Goal: Transaction & Acquisition: Book appointment/travel/reservation

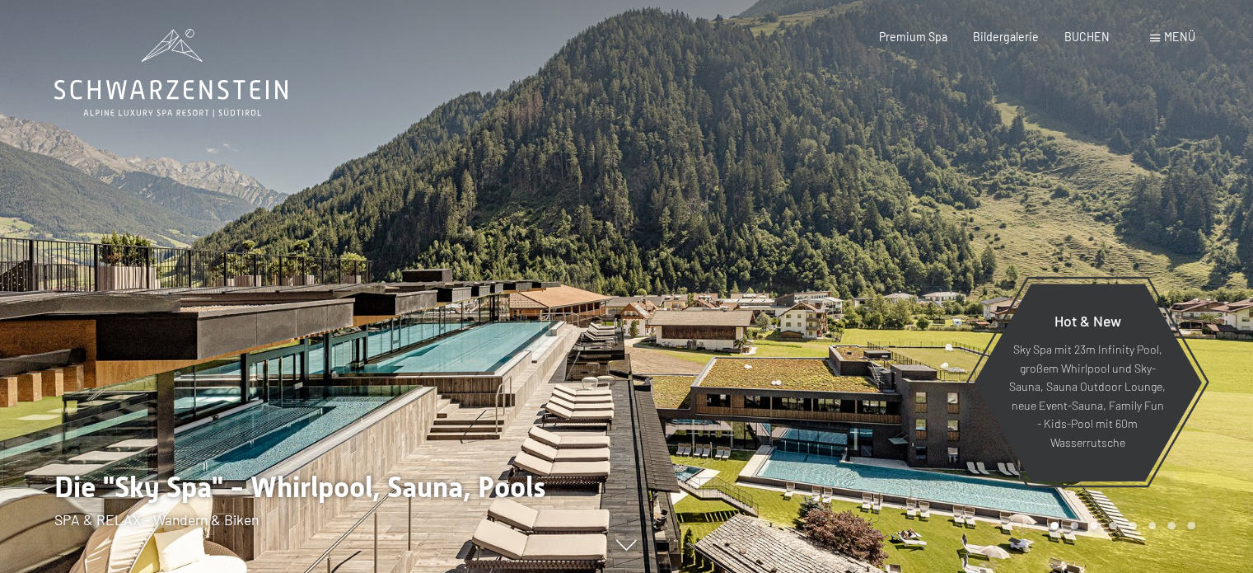
click at [1157, 40] on span at bounding box center [1155, 38] width 10 height 7
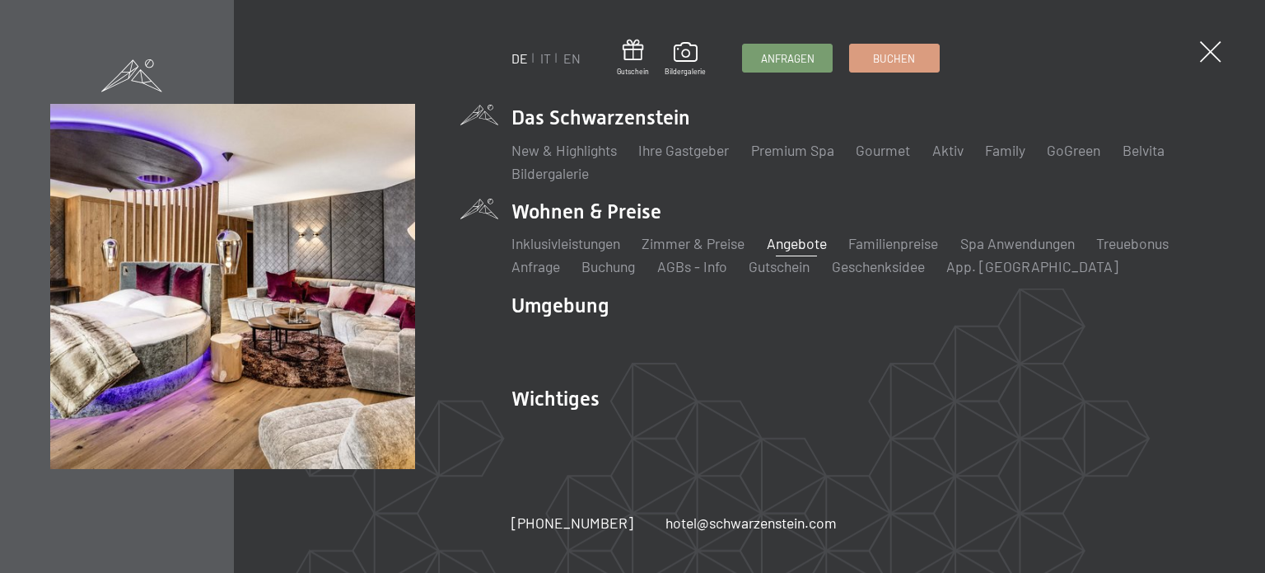
click at [788, 245] on link "Angebote" at bounding box center [797, 243] width 60 height 18
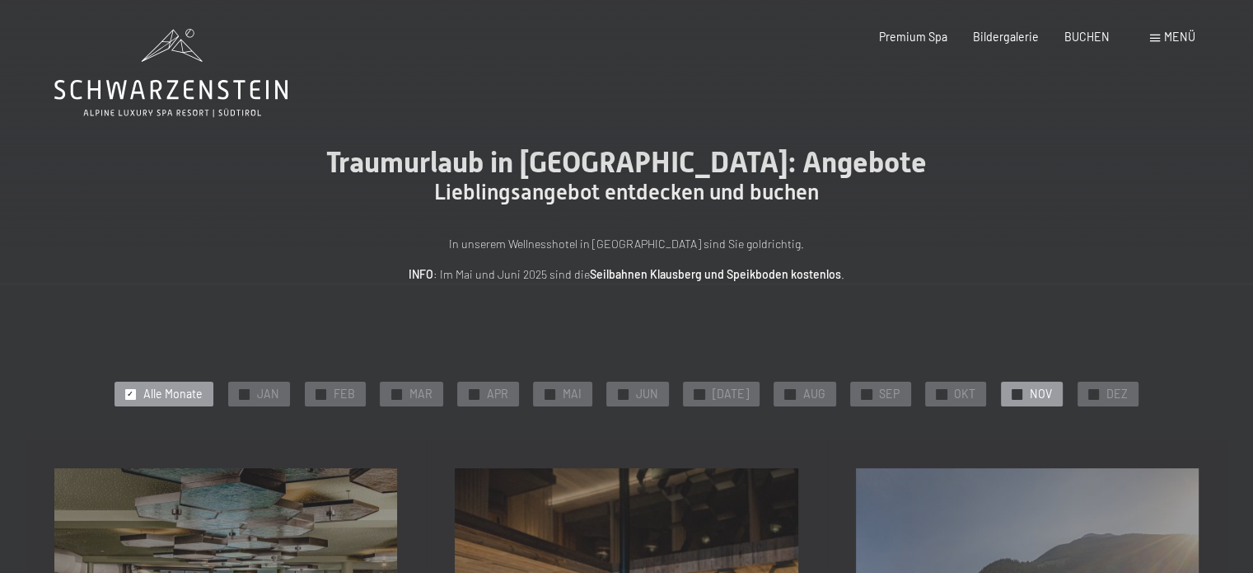
click at [1012, 392] on div at bounding box center [1017, 394] width 11 height 11
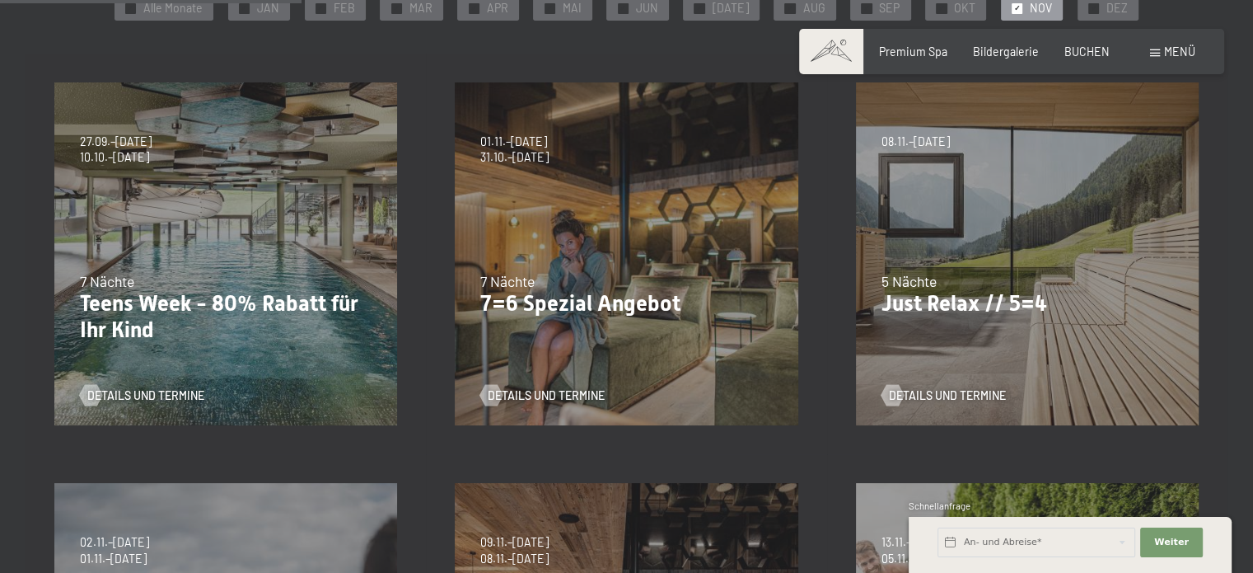
scroll to position [412, 0]
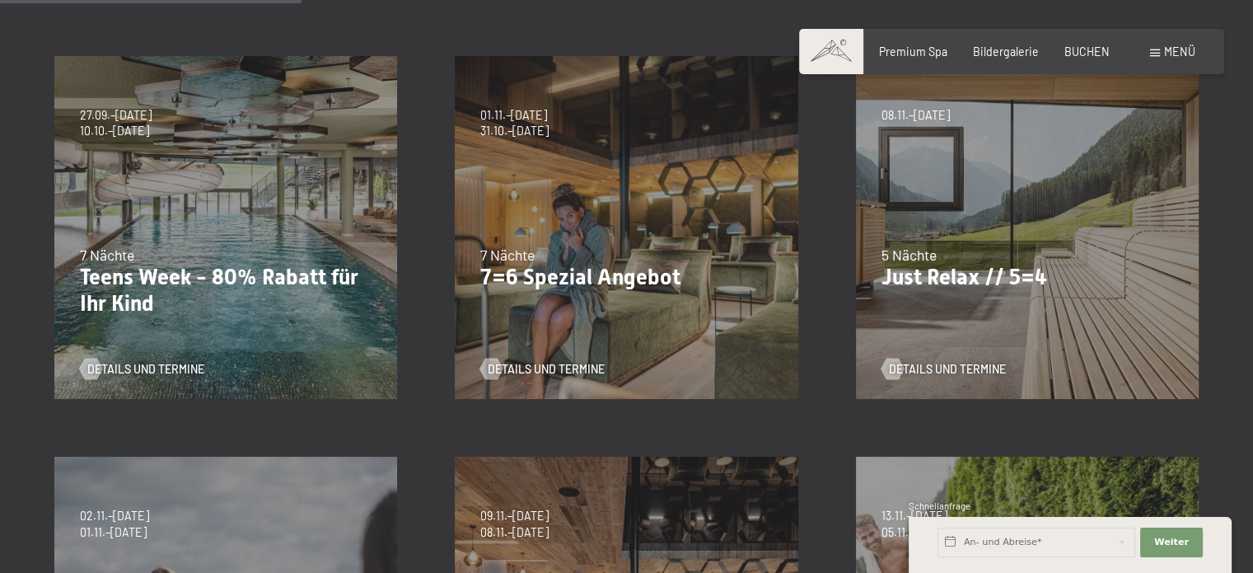
click at [970, 287] on p "Just Relax // 5=4" at bounding box center [1027, 277] width 292 height 26
click at [974, 366] on span "Details und Termine" at bounding box center [963, 369] width 117 height 16
